Goal: Navigation & Orientation: Find specific page/section

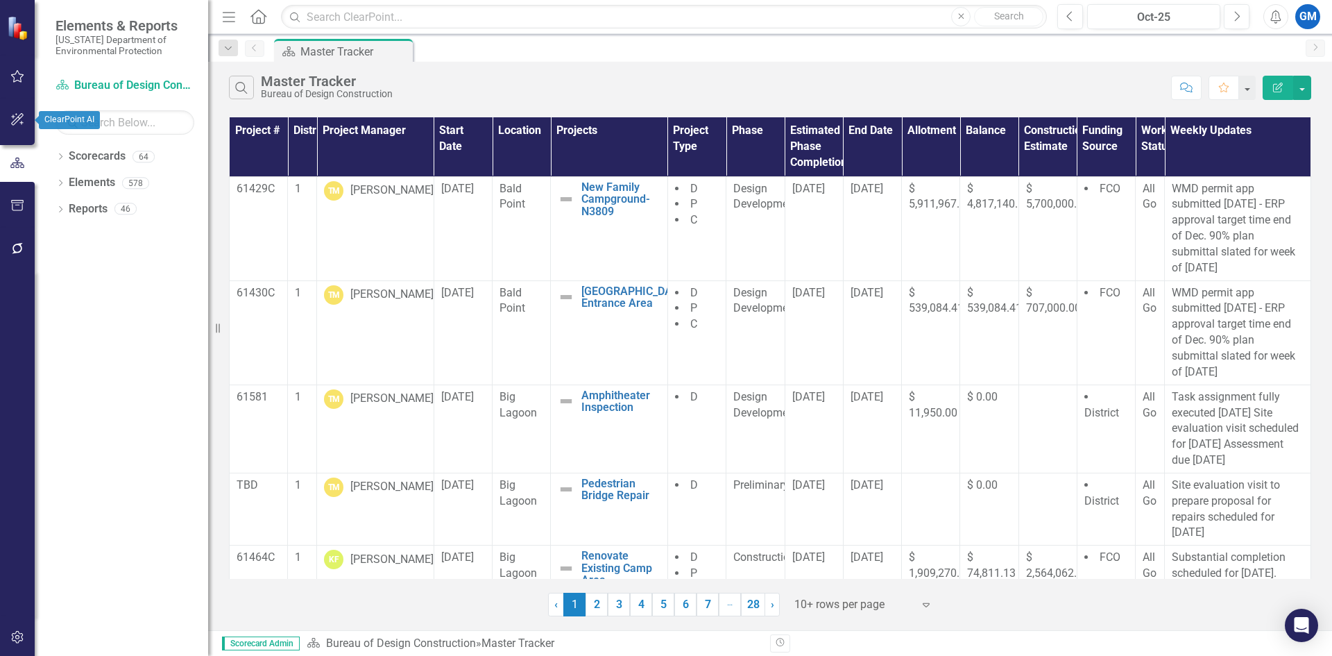
click at [24, 83] on button "button" at bounding box center [17, 76] width 31 height 29
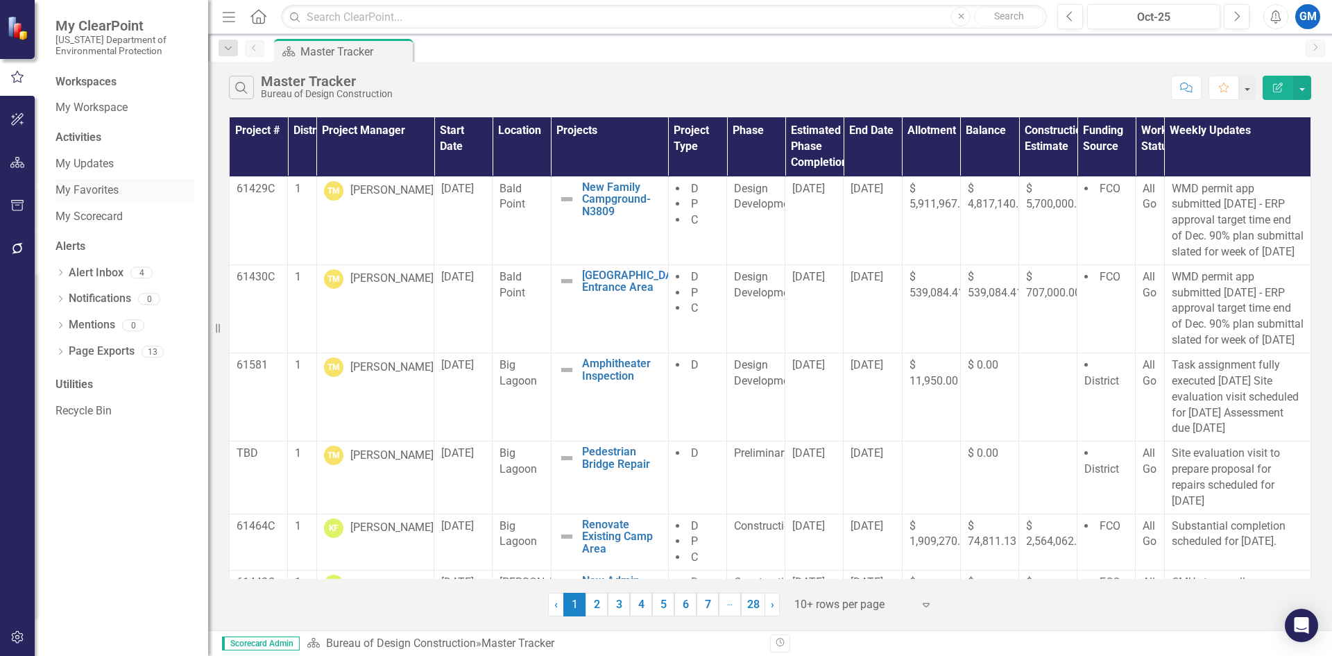
click at [101, 185] on link "My Favorites" at bounding box center [125, 191] width 139 height 16
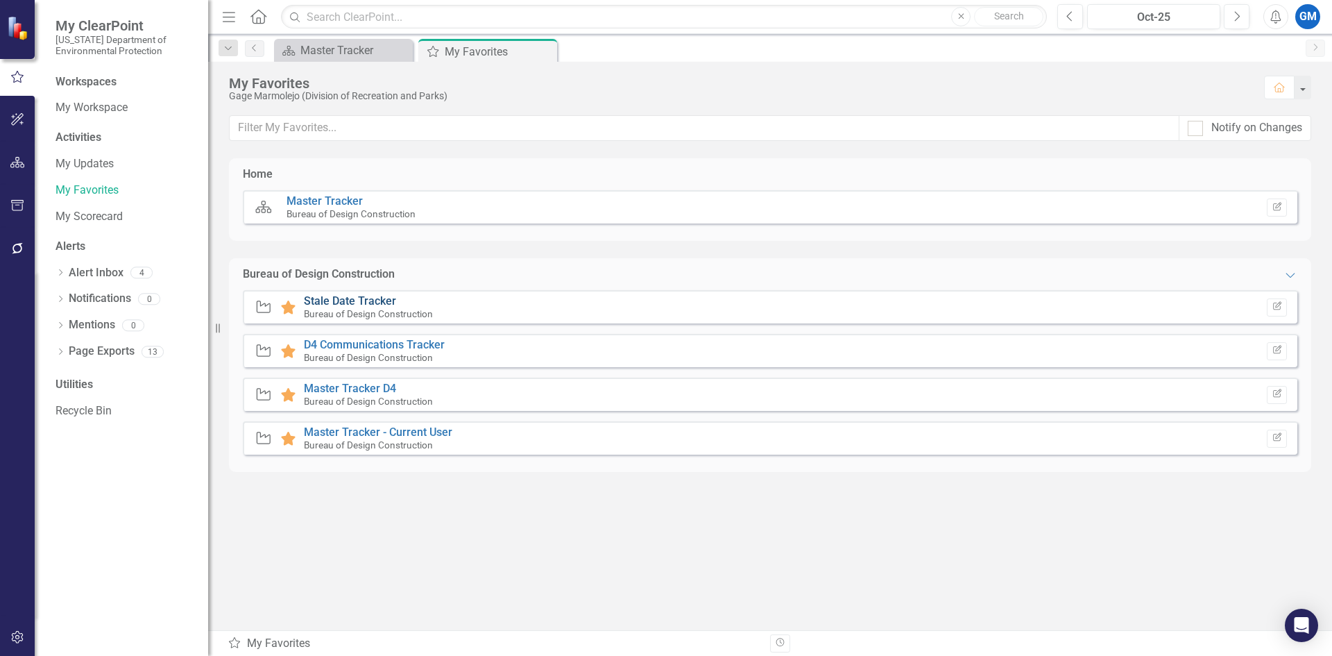
click at [353, 305] on link "Stale Date Tracker" at bounding box center [350, 300] width 92 height 13
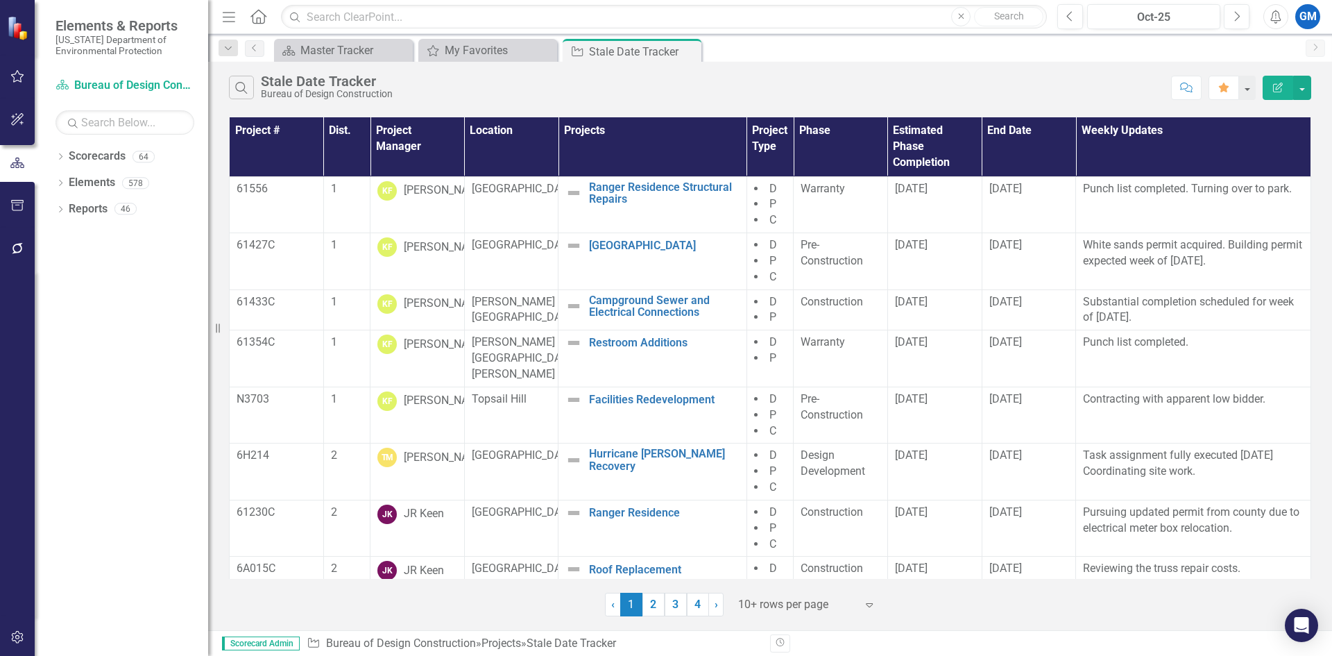
click at [821, 603] on div at bounding box center [797, 604] width 118 height 19
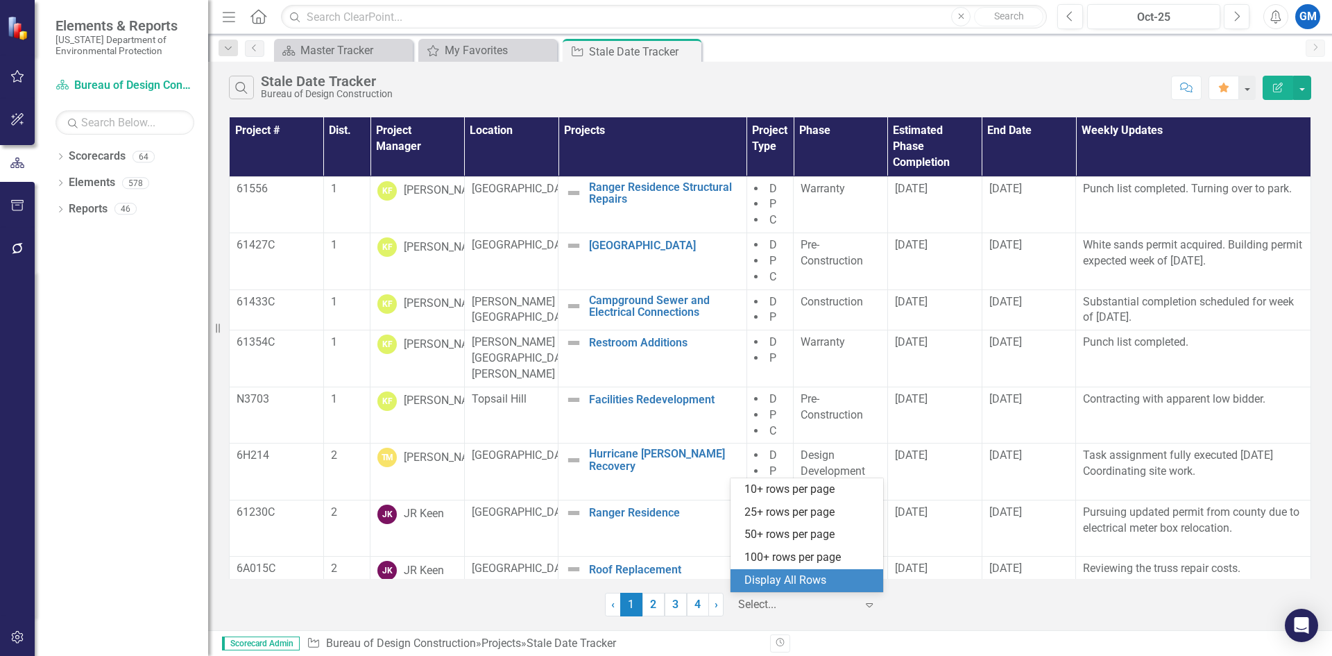
click at [818, 578] on div "Display All Rows" at bounding box center [810, 581] width 130 height 16
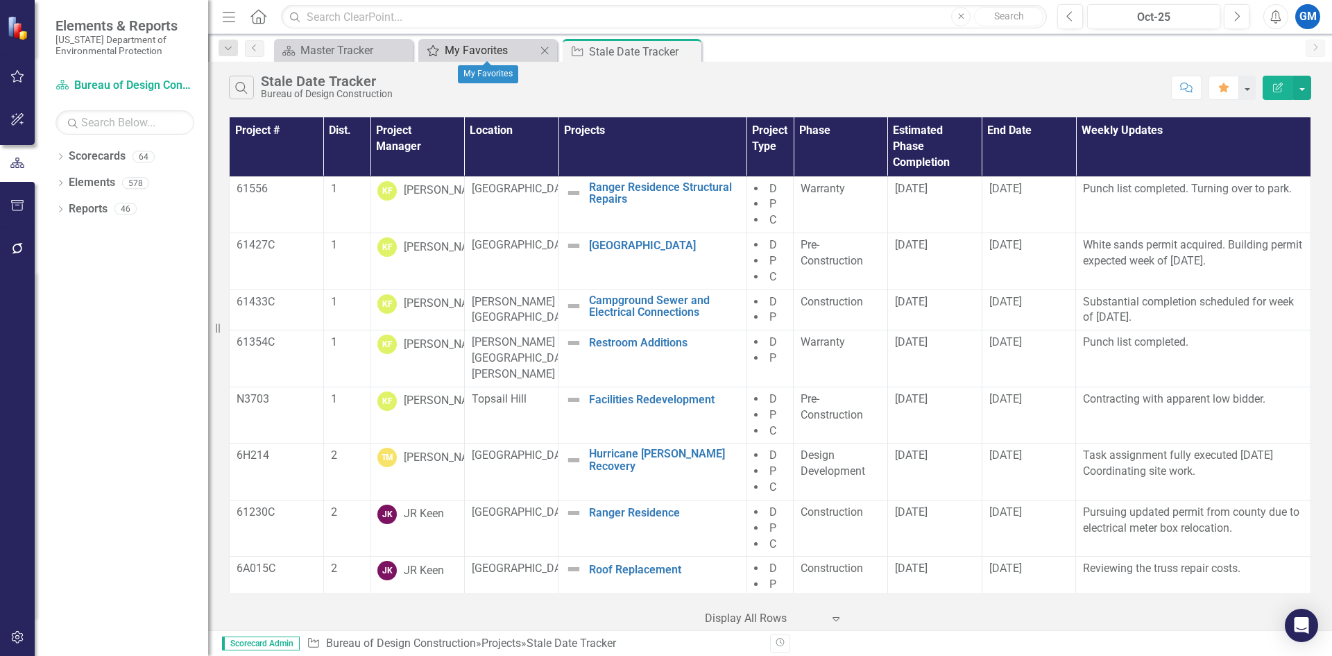
click at [465, 47] on div "My Favorites" at bounding box center [491, 50] width 92 height 17
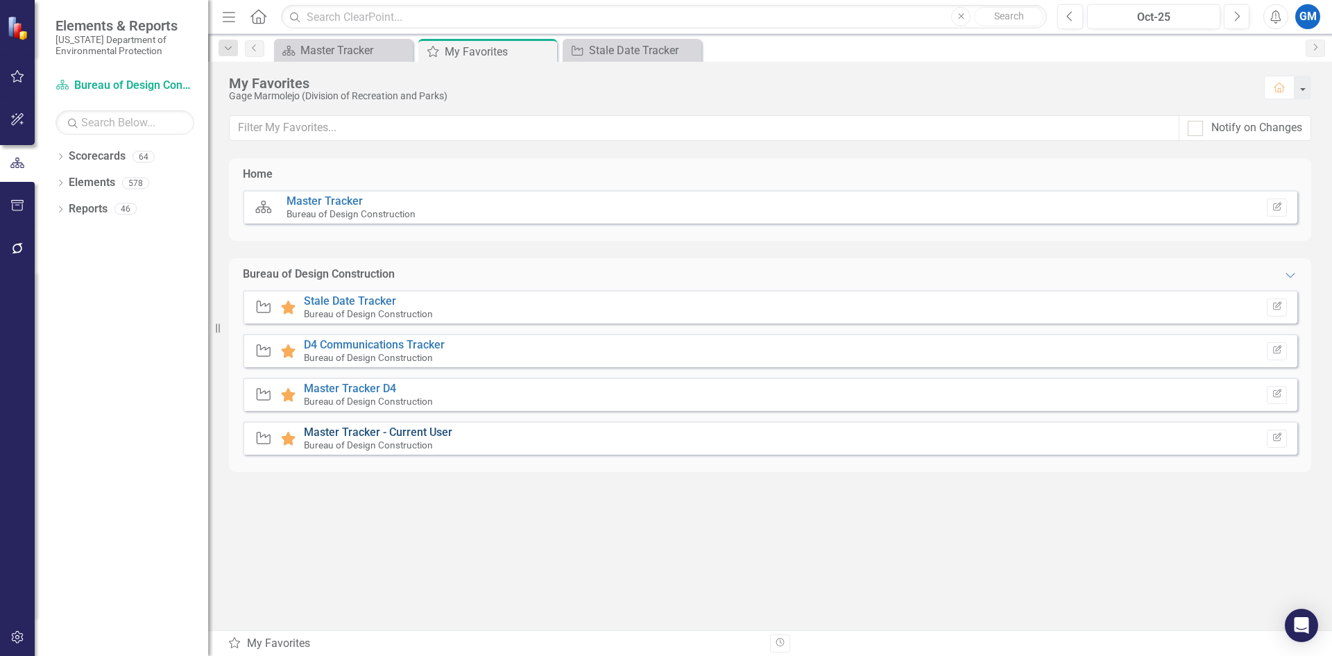
click at [347, 430] on link "Master Tracker - Current User" at bounding box center [378, 431] width 149 height 13
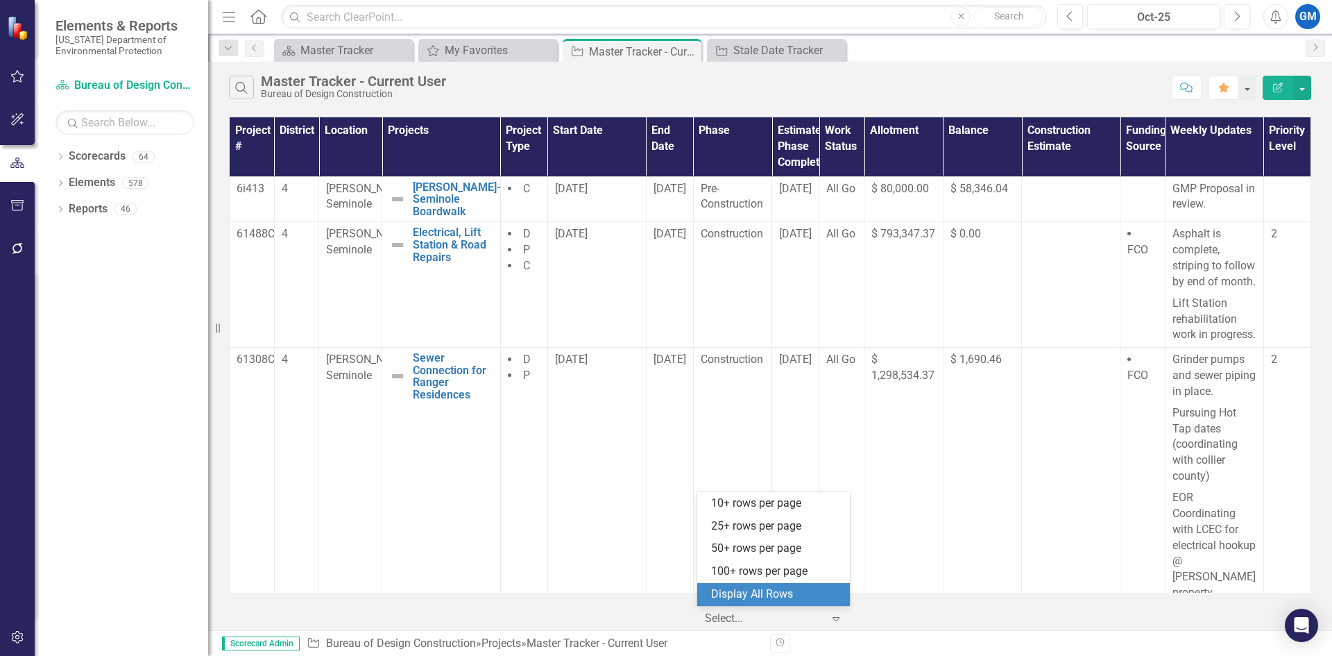
click at [784, 613] on div at bounding box center [764, 618] width 118 height 19
click at [772, 586] on div "Display All Rows" at bounding box center [773, 594] width 153 height 23
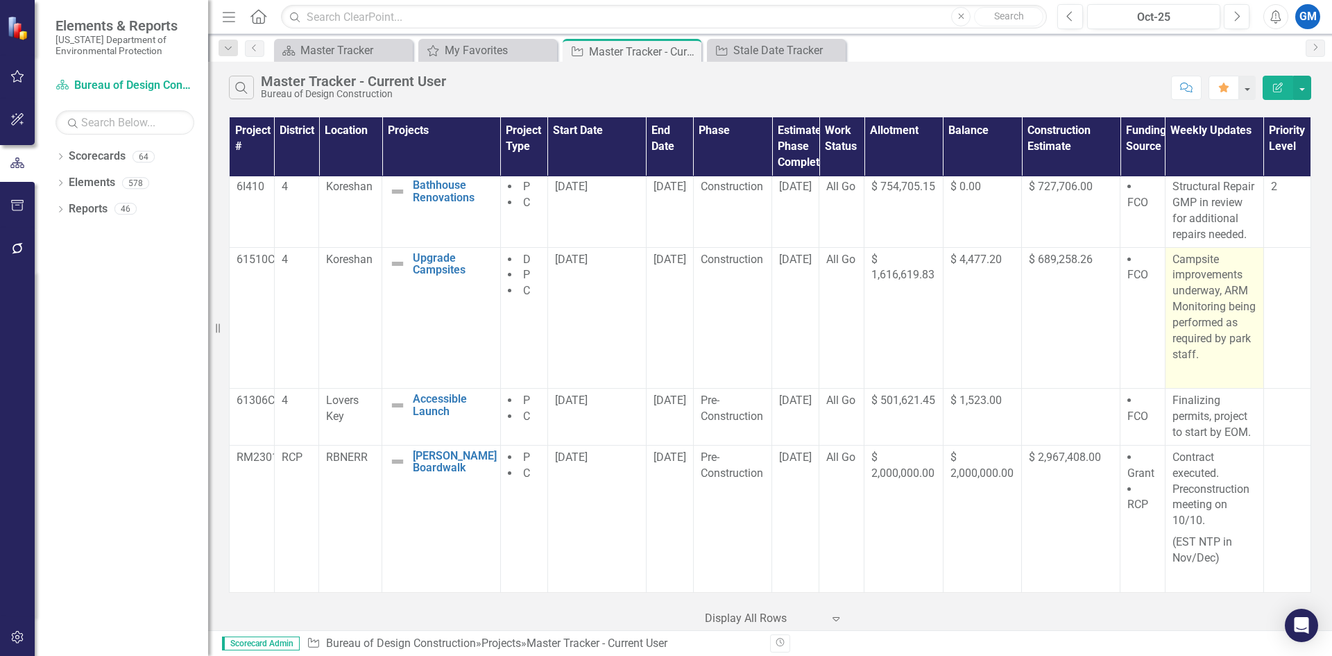
scroll to position [1155, 0]
